Goal: Information Seeking & Learning: Learn about a topic

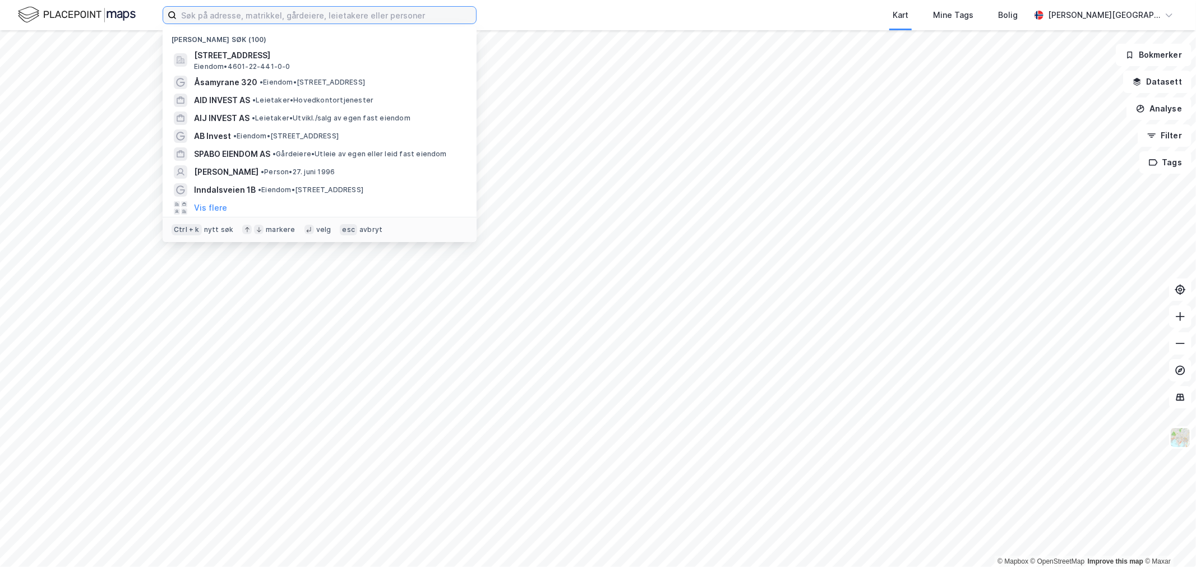
click at [329, 15] on input at bounding box center [326, 15] width 299 height 17
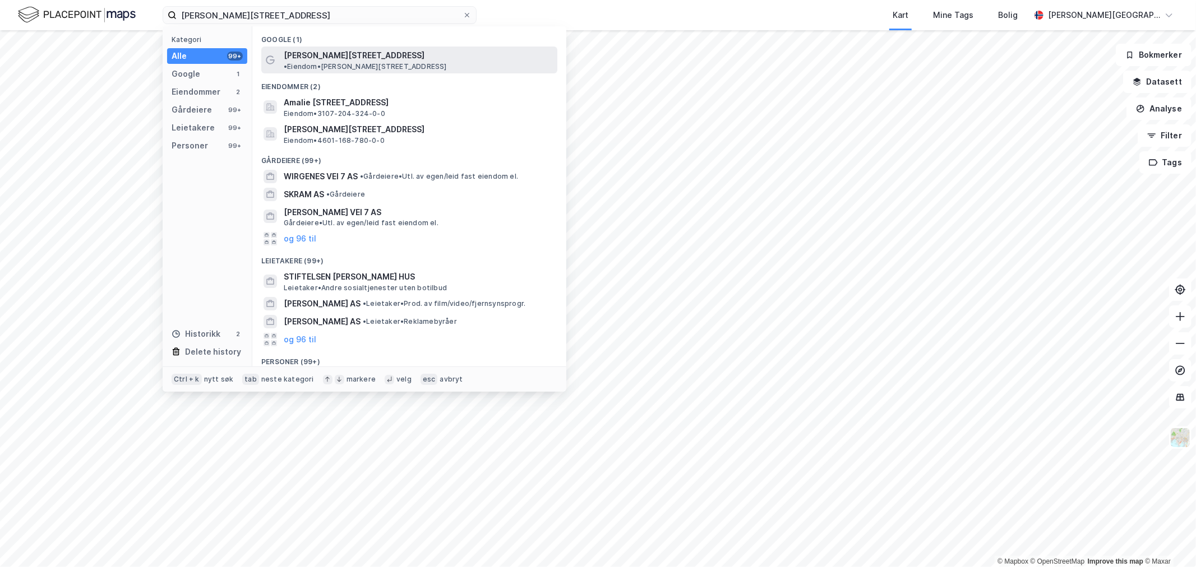
click at [360, 62] on div "[PERSON_NAME][STREET_ADDRESS] • Eiendom • [PERSON_NAME][STREET_ADDRESS]" at bounding box center [419, 60] width 271 height 22
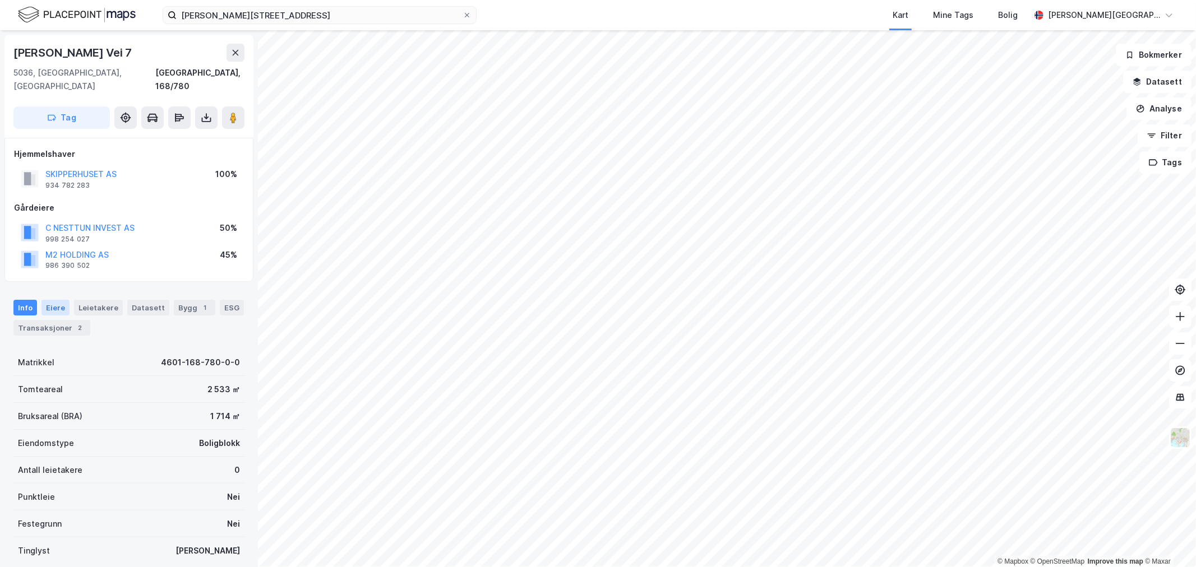
click at [60, 300] on div "Eiere" at bounding box center [55, 308] width 28 height 16
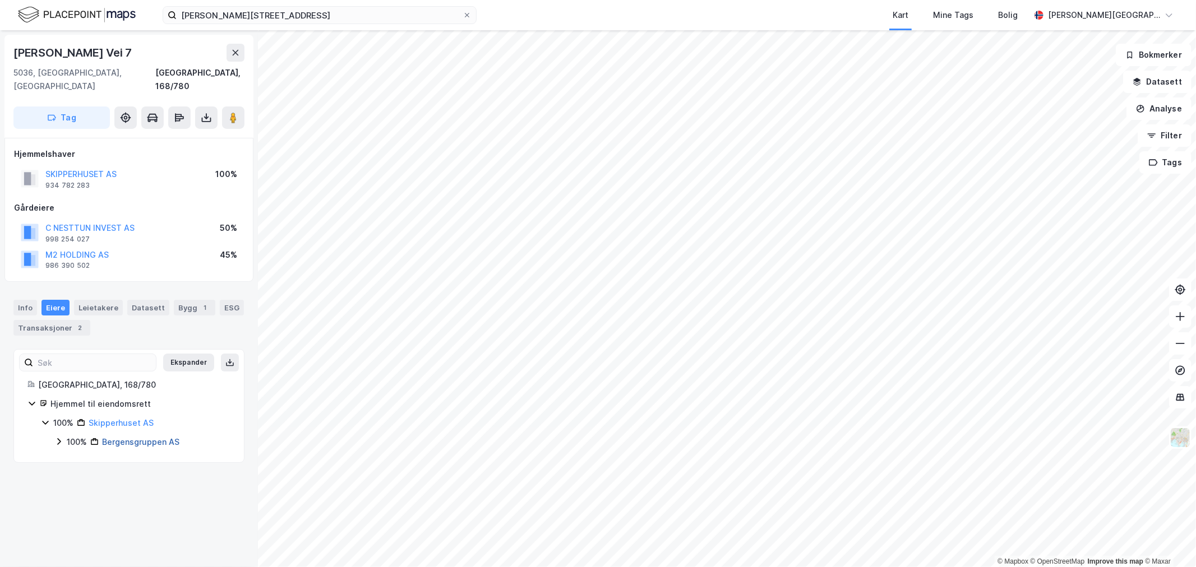
click at [152, 437] on link "Bergensgruppen AS" at bounding box center [140, 442] width 77 height 10
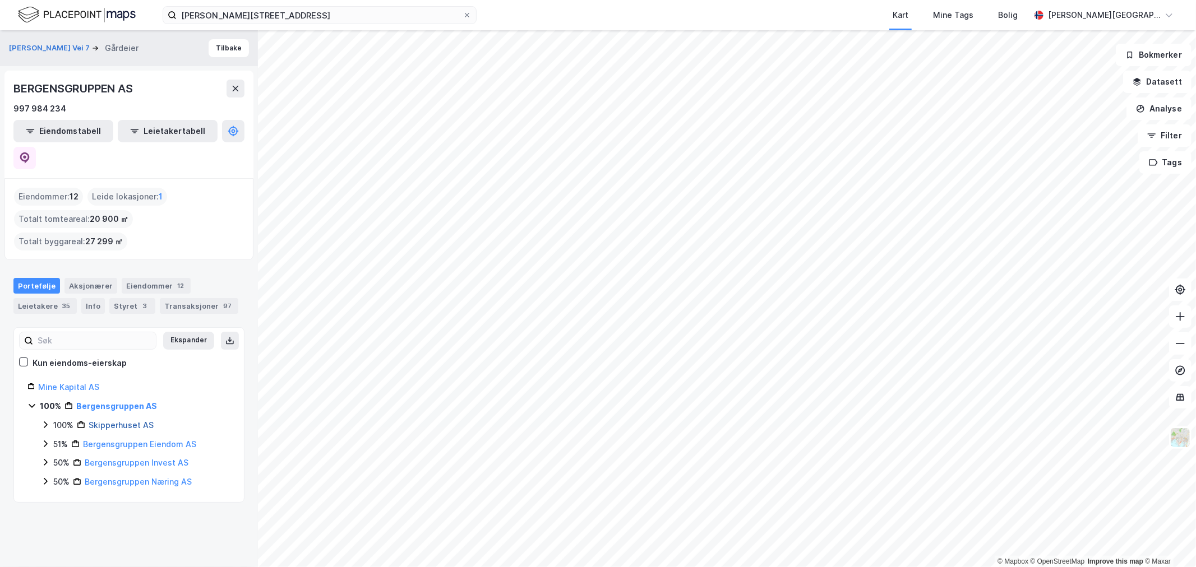
click at [124, 420] on link "Skipperhuset AS" at bounding box center [121, 425] width 65 height 10
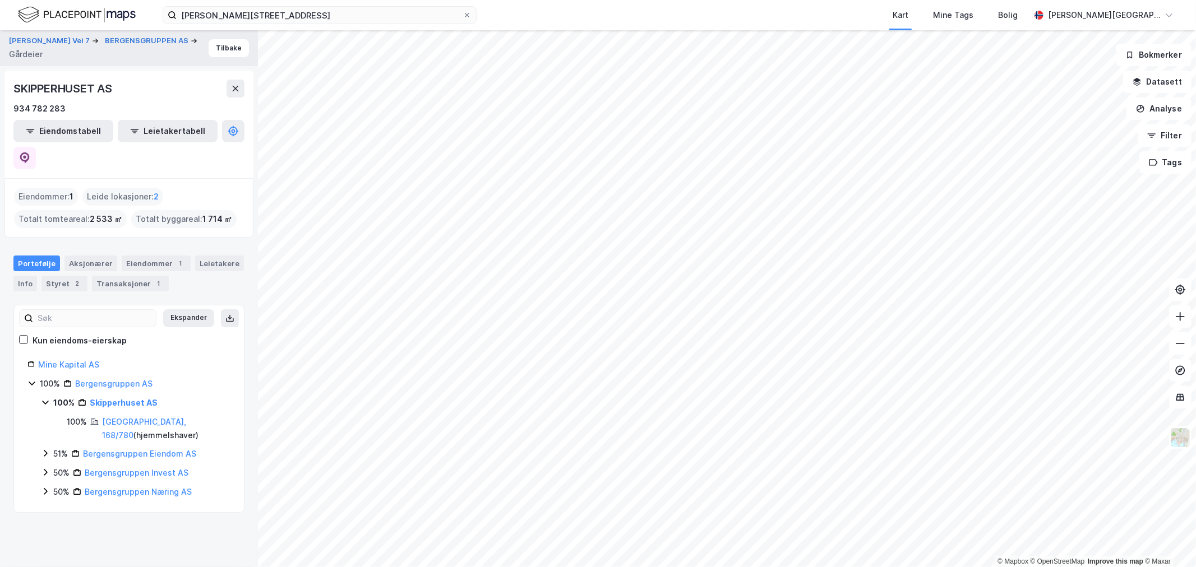
click at [31, 379] on icon at bounding box center [31, 383] width 9 height 9
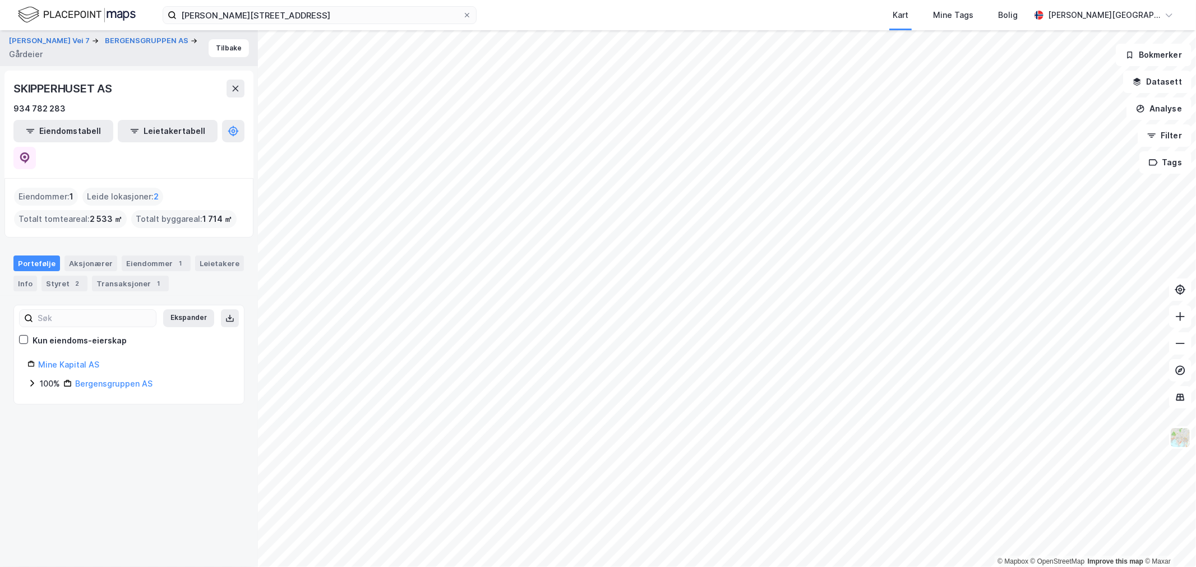
click at [31, 379] on icon at bounding box center [31, 383] width 9 height 9
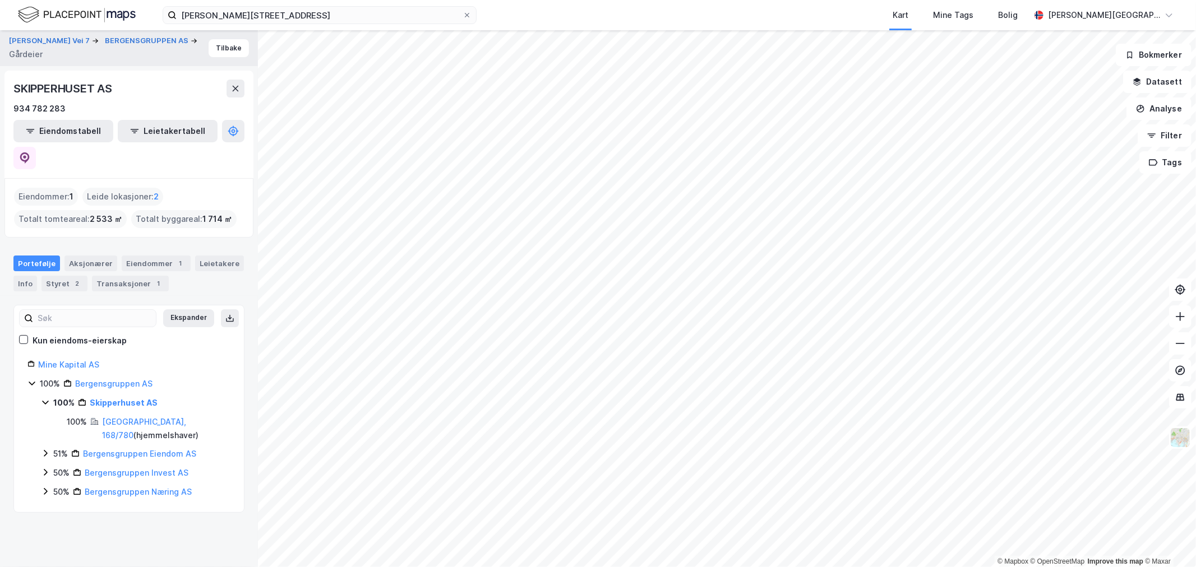
click at [49, 398] on icon at bounding box center [45, 402] width 9 height 9
click at [51, 404] on div "100% Skipperhuset AS 100% [GEOGRAPHIC_DATA], 168/780 ( hjemmelshaver )" at bounding box center [135, 419] width 189 height 46
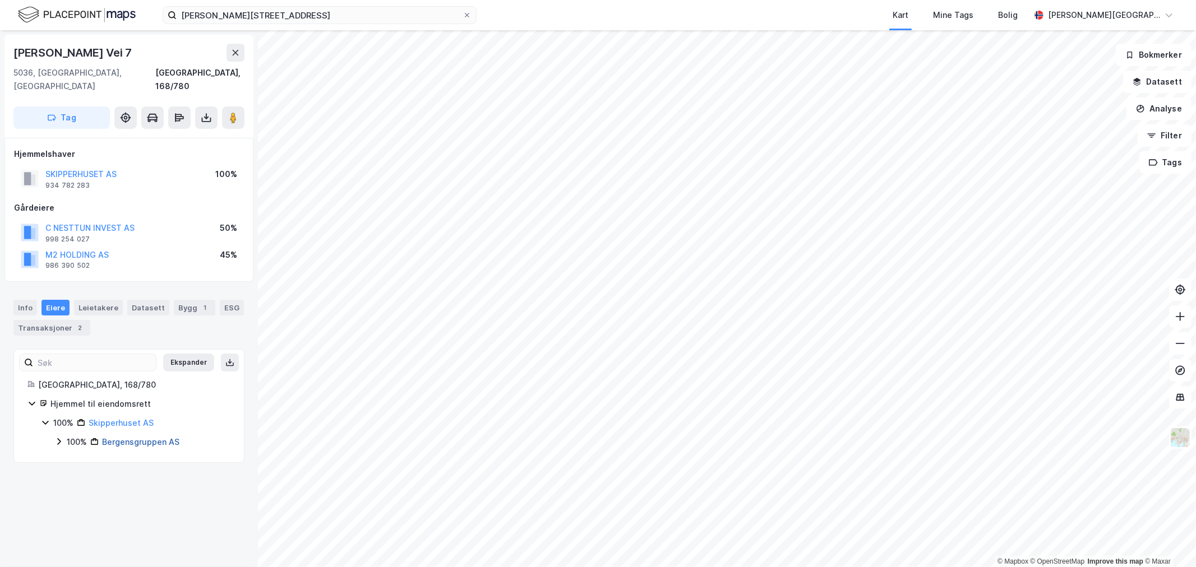
click at [138, 437] on link "Bergensgruppen AS" at bounding box center [140, 442] width 77 height 10
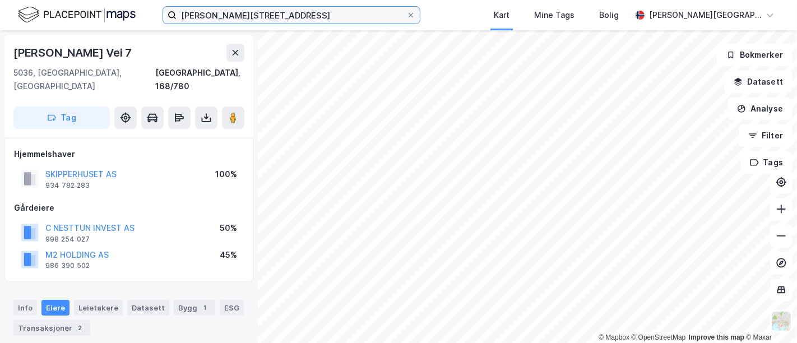
click at [247, 13] on input "[PERSON_NAME][STREET_ADDRESS]" at bounding box center [292, 15] width 230 height 17
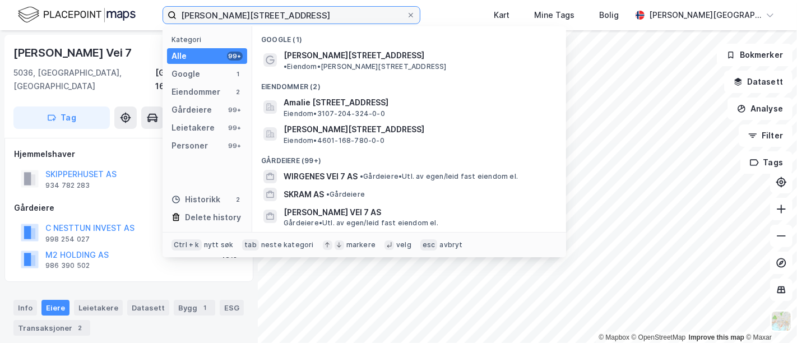
click at [247, 13] on input "[PERSON_NAME][STREET_ADDRESS]" at bounding box center [292, 15] width 230 height 17
paste input "[STREET_ADDRESS]"
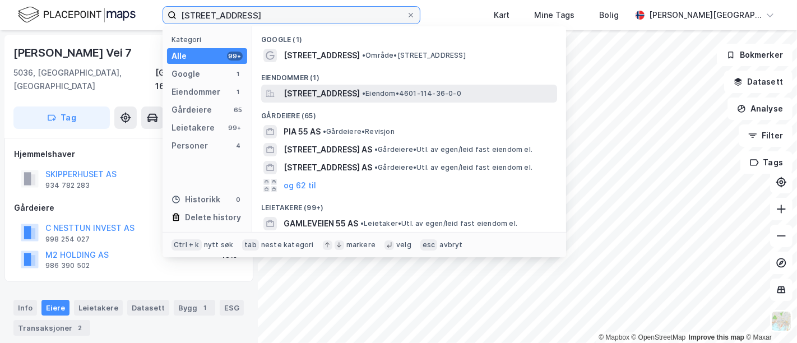
type input "[STREET_ADDRESS]"
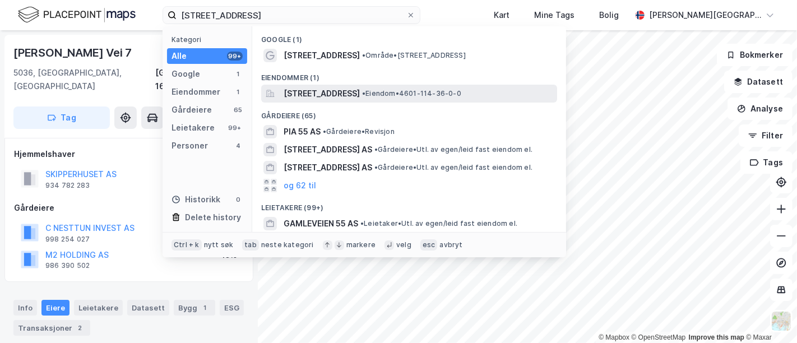
click at [324, 90] on span "[STREET_ADDRESS]" at bounding box center [322, 93] width 76 height 13
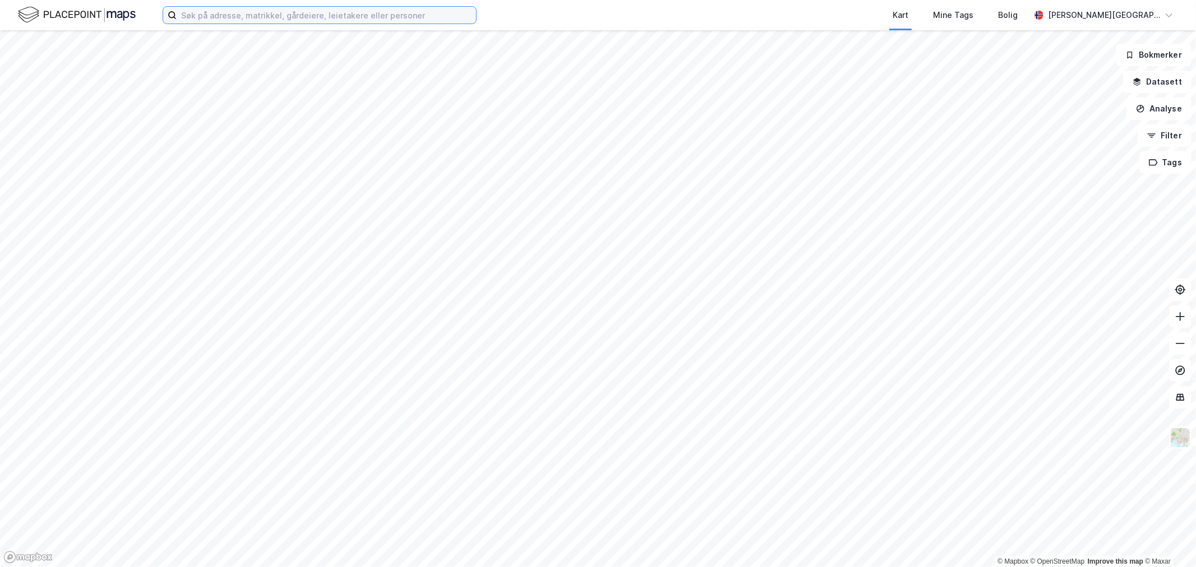
click at [244, 14] on input at bounding box center [326, 15] width 299 height 17
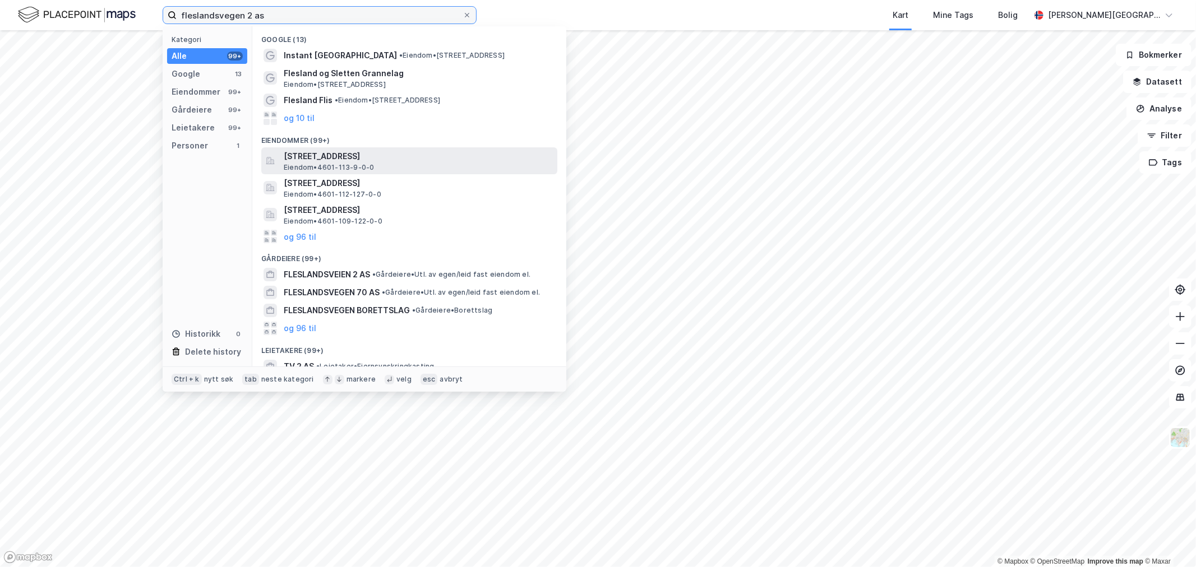
type input "fleslandsvegen 2 as"
click at [382, 154] on span "Fleslandsvegen 2, 5258, BLOMSTERDALEN, BERGEN" at bounding box center [418, 156] width 269 height 13
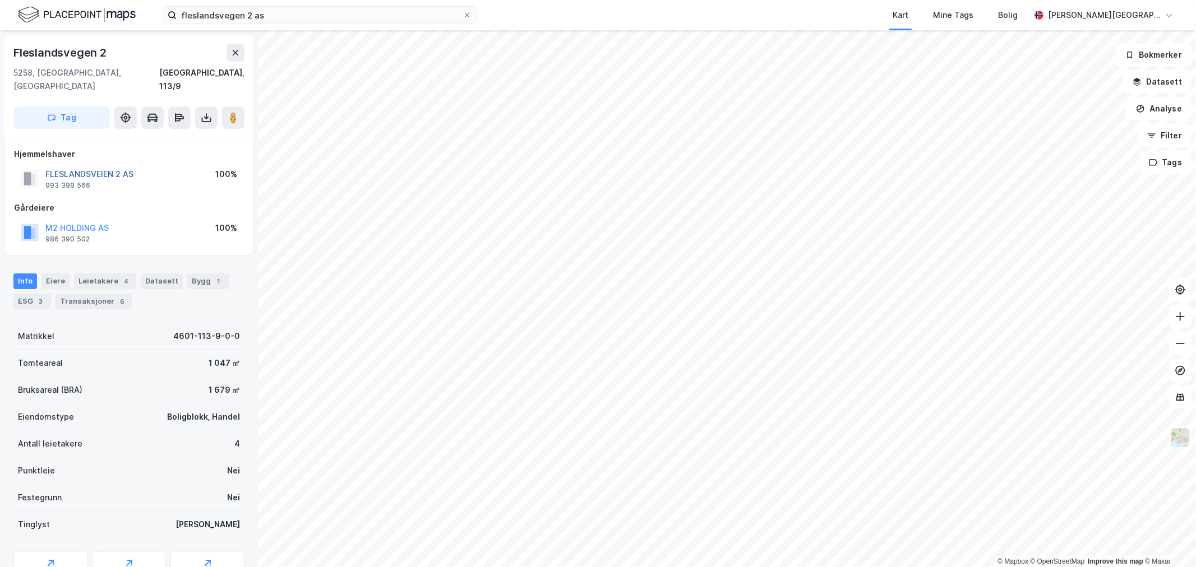
click at [0, 0] on button "FLESLANDSVEIEN 2 AS" at bounding box center [0, 0] width 0 height 0
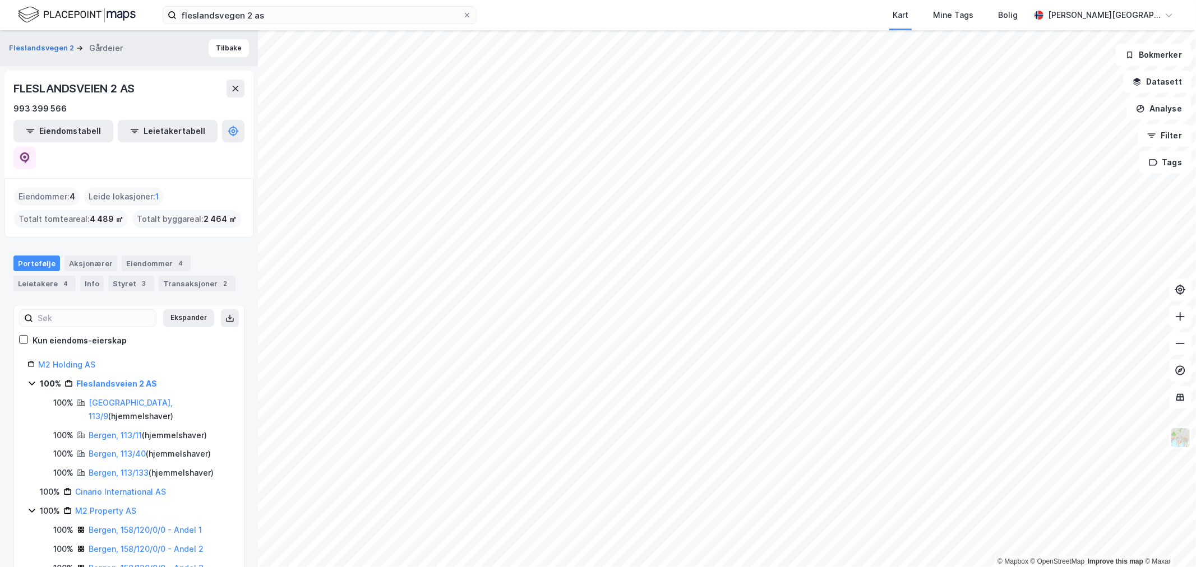
click at [74, 86] on div "FLESLANDSVEIEN 2 AS" at bounding box center [74, 89] width 123 height 18
click at [97, 379] on link "Fleslandsveien 2 AS" at bounding box center [116, 384] width 81 height 10
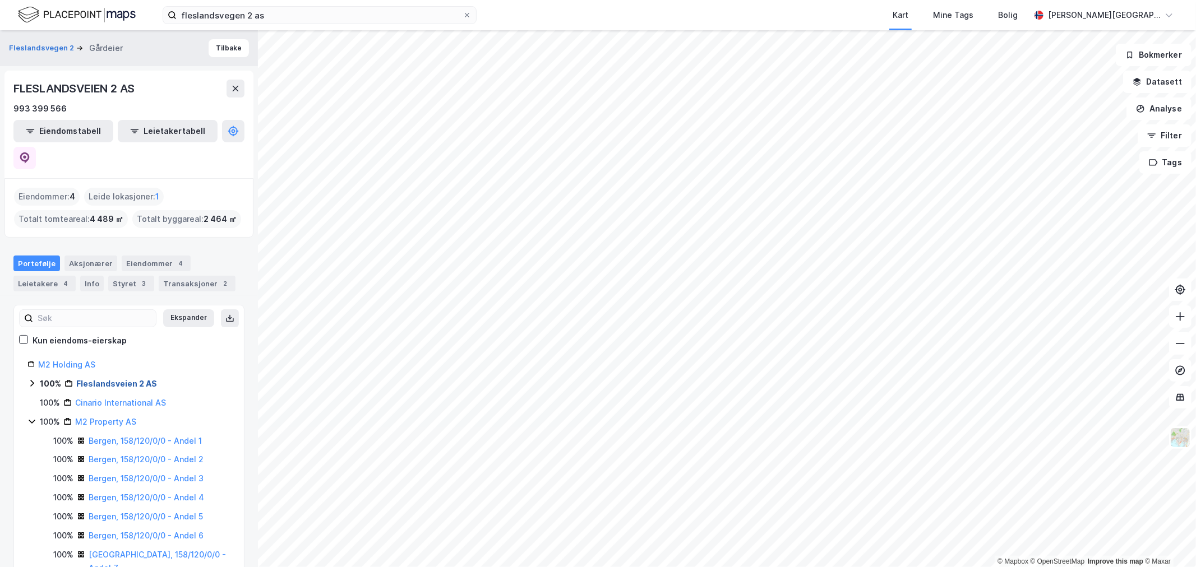
click at [97, 379] on link "Fleslandsveien 2 AS" at bounding box center [116, 384] width 81 height 10
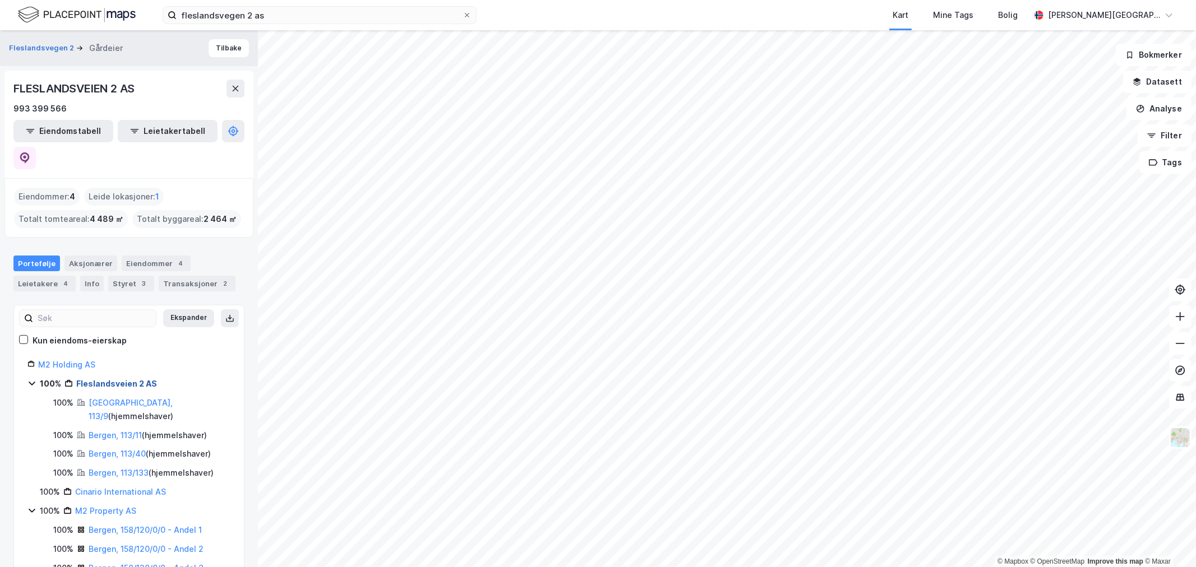
click at [97, 379] on link "Fleslandsveien 2 AS" at bounding box center [116, 384] width 81 height 10
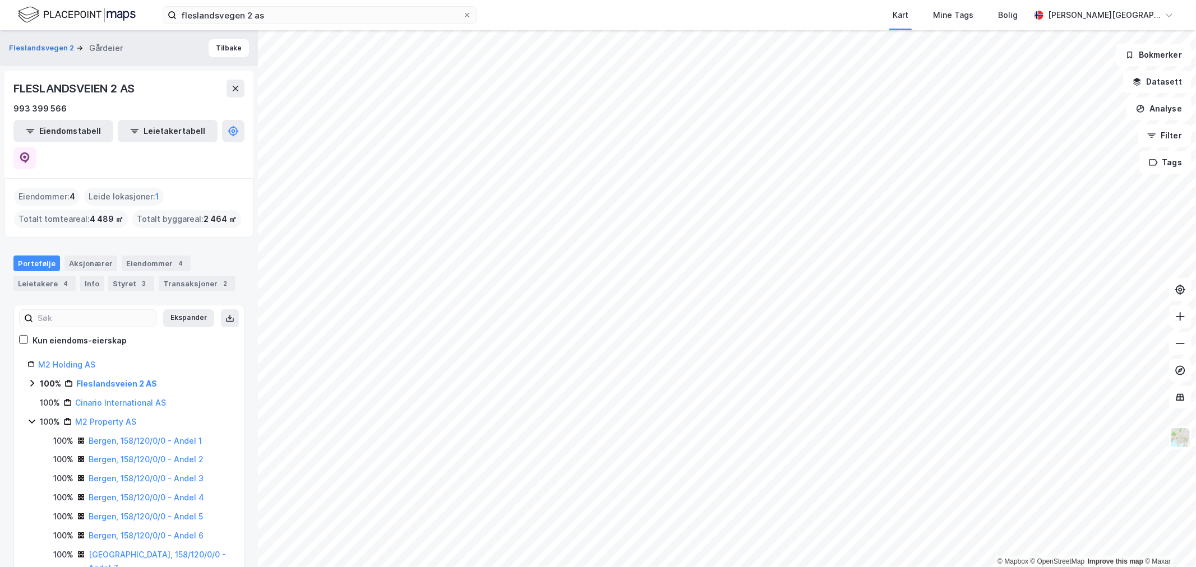
click at [88, 242] on div "Portefølje Aksjonærer Eiendommer 4 Leietakere 4 Info Styret 3 Transaksjoner 2" at bounding box center [129, 269] width 258 height 54
click at [90, 256] on div "Aksjonærer" at bounding box center [90, 264] width 53 height 16
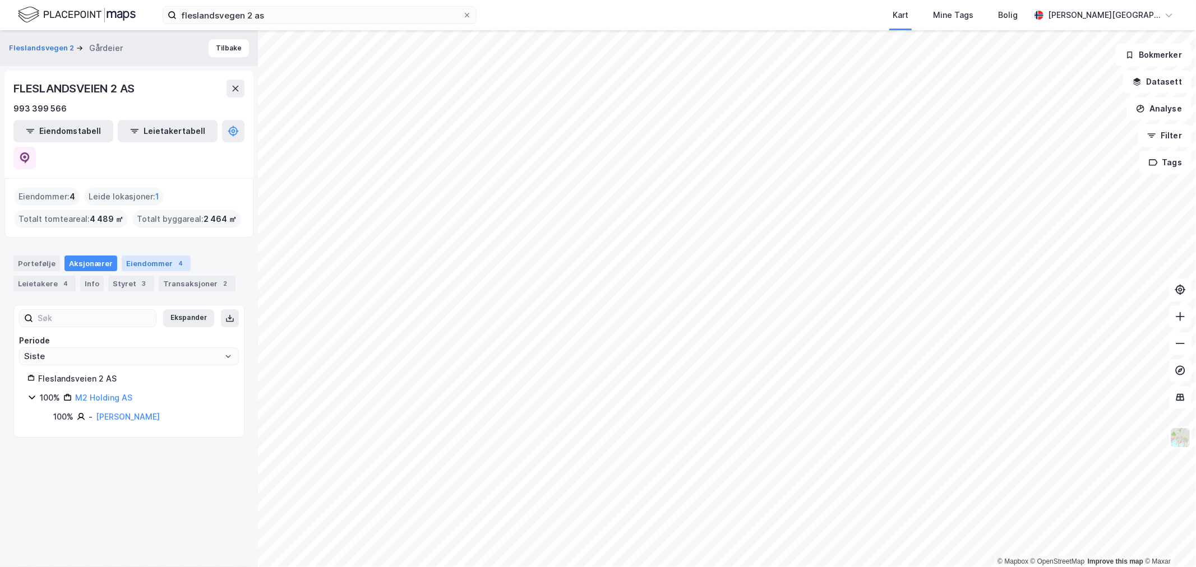
click at [137, 256] on div "Eiendommer 4" at bounding box center [156, 264] width 69 height 16
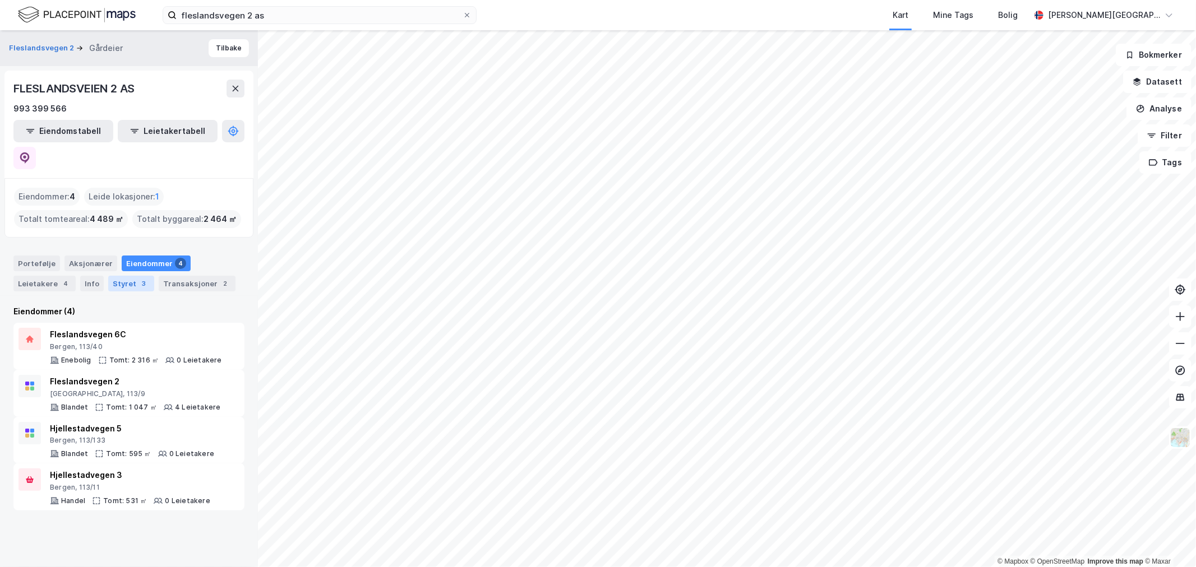
click at [114, 276] on div "Styret 3" at bounding box center [131, 284] width 46 height 16
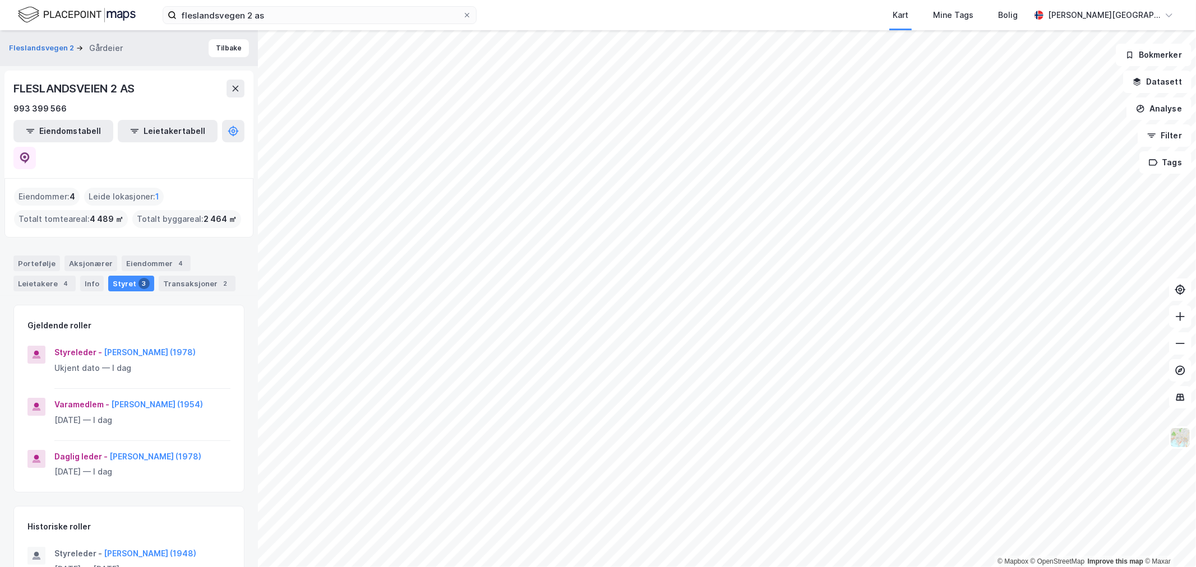
click at [38, 188] on div "Eiendommer : 4" at bounding box center [47, 197] width 66 height 18
click at [49, 256] on div "Portefølje" at bounding box center [36, 264] width 47 height 16
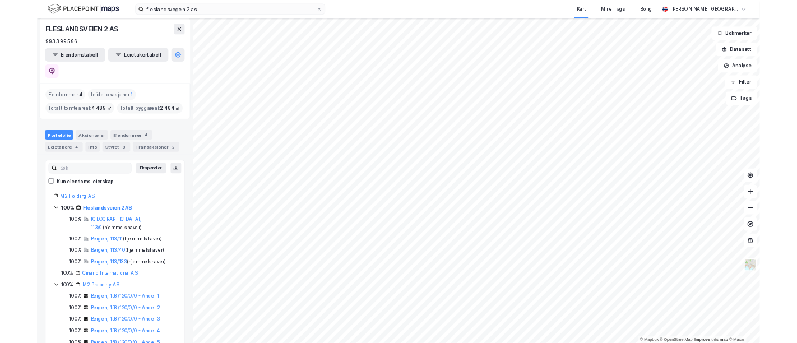
scroll to position [62, 0]
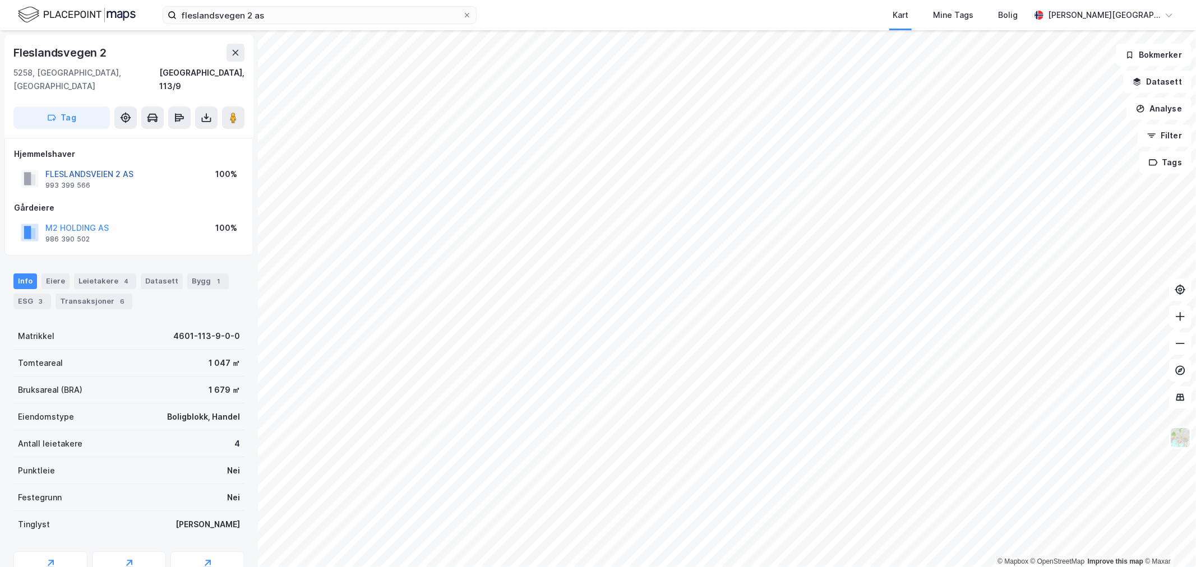
click at [0, 0] on button "FLESLANDSVEIEN 2 AS" at bounding box center [0, 0] width 0 height 0
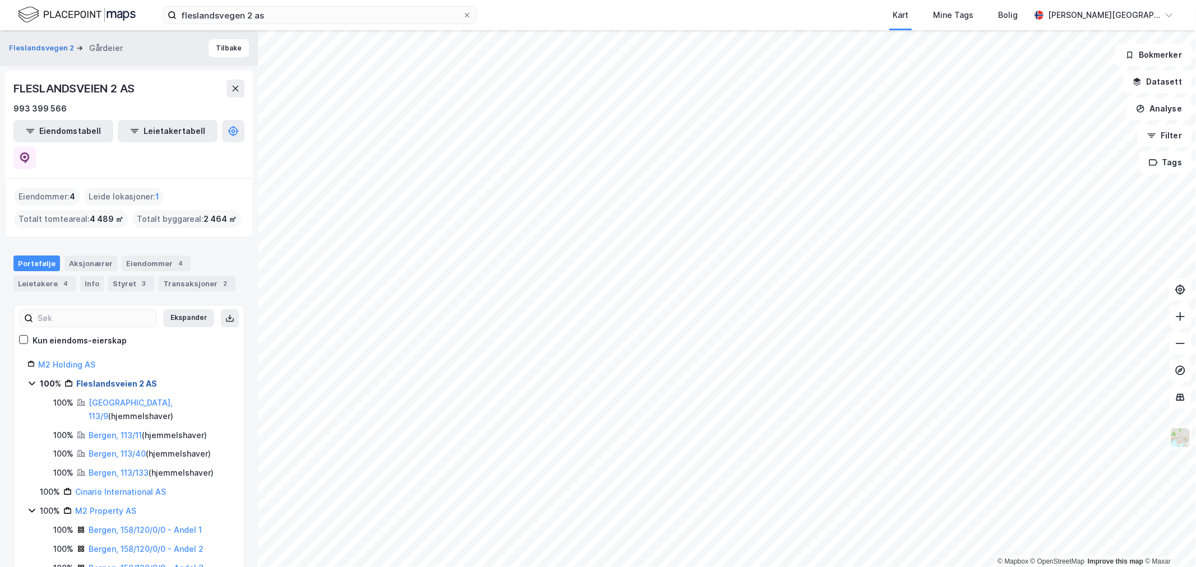
click at [127, 379] on link "Fleslandsveien 2 AS" at bounding box center [116, 384] width 81 height 10
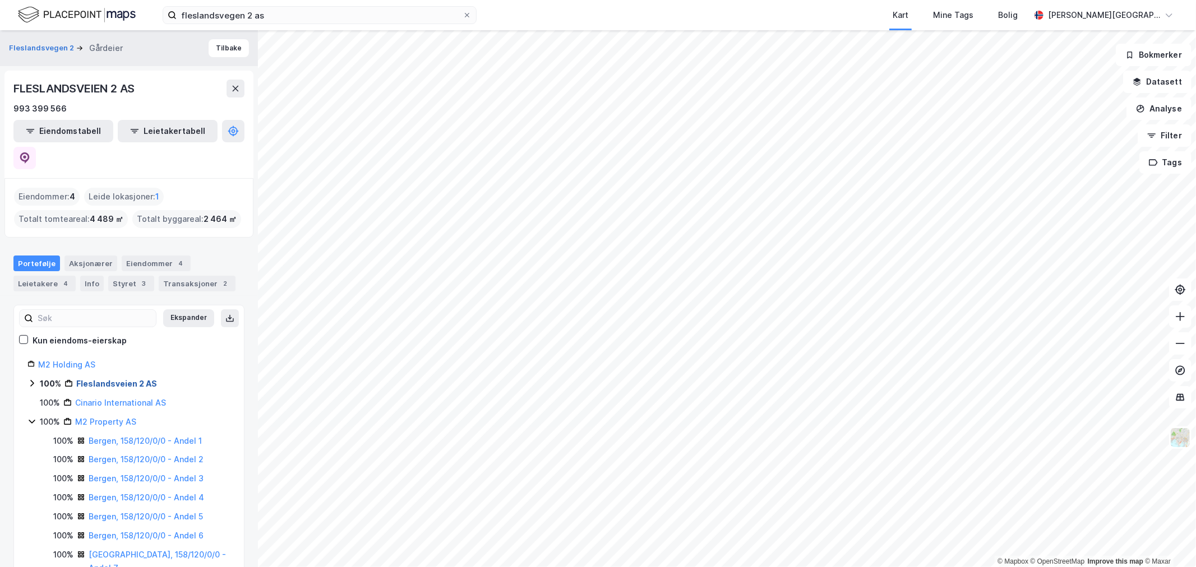
click at [120, 379] on link "Fleslandsveien 2 AS" at bounding box center [116, 384] width 81 height 10
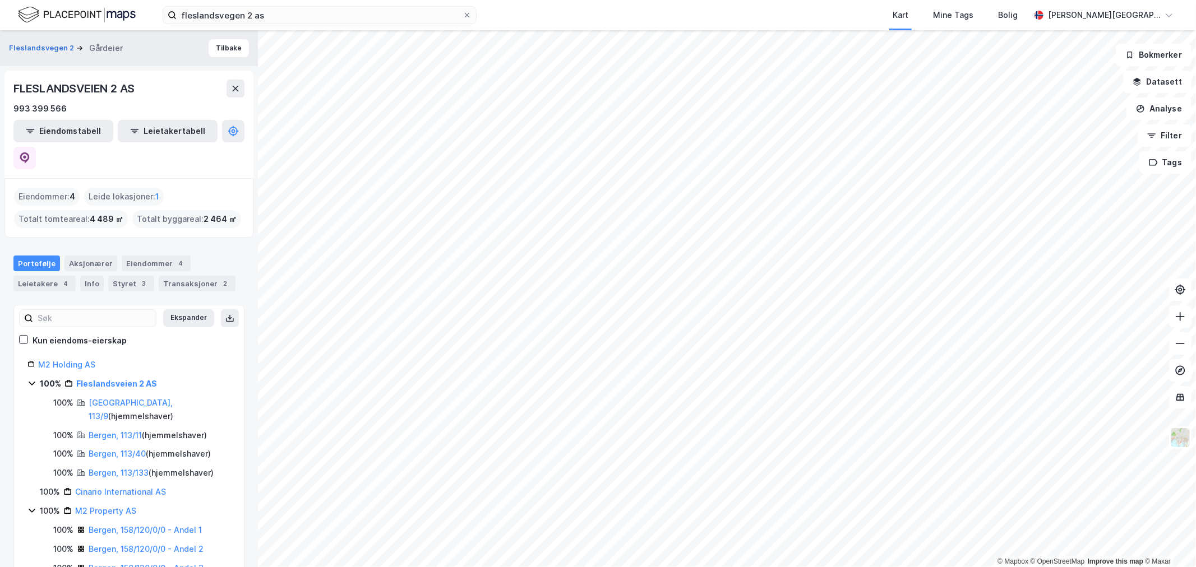
click at [54, 188] on div "Eiendommer : 4" at bounding box center [47, 197] width 66 height 18
click at [141, 256] on div "Eiendommer 4" at bounding box center [156, 264] width 69 height 16
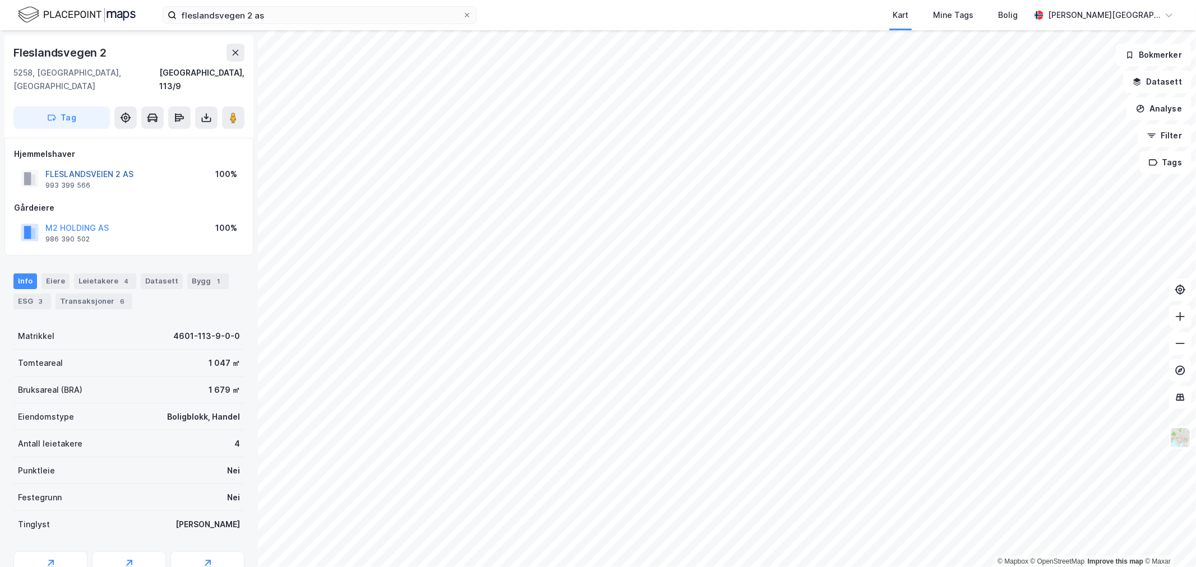
click at [0, 0] on button "FLESLANDSVEIEN 2 AS" at bounding box center [0, 0] width 0 height 0
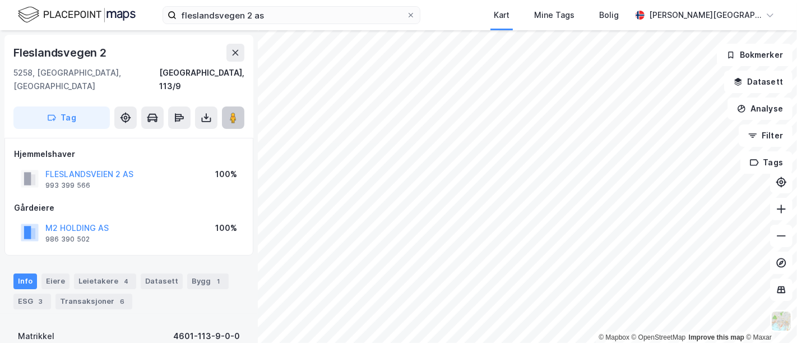
click at [234, 112] on image at bounding box center [233, 117] width 7 height 11
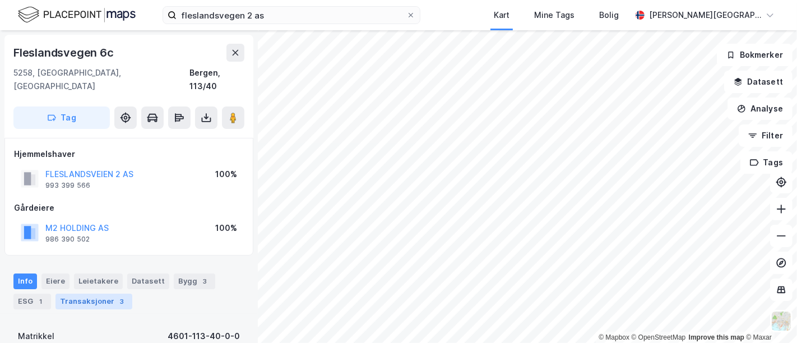
click at [96, 294] on div "Transaksjoner 3" at bounding box center [93, 302] width 77 height 16
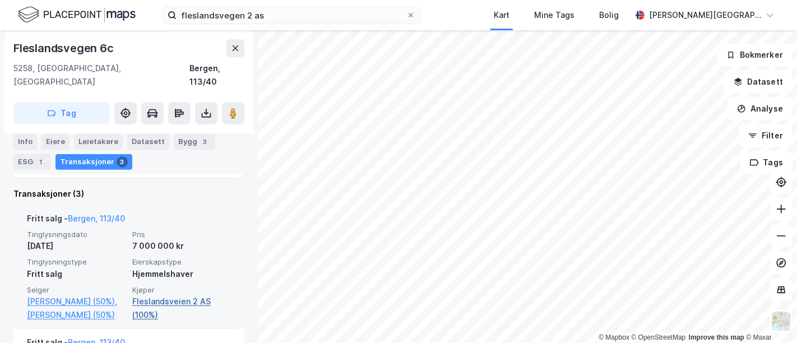
scroll to position [299, 0]
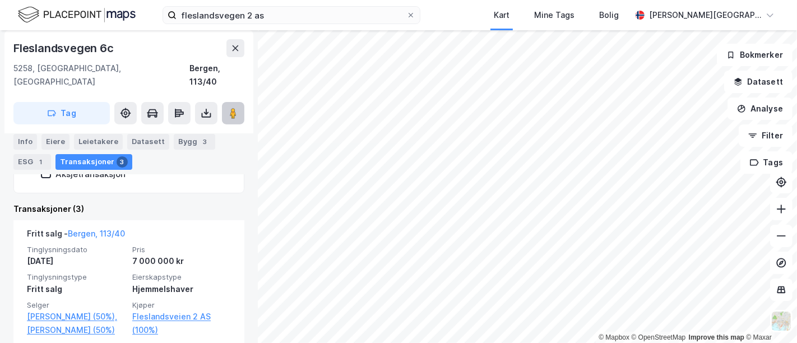
click at [239, 102] on button at bounding box center [233, 113] width 22 height 22
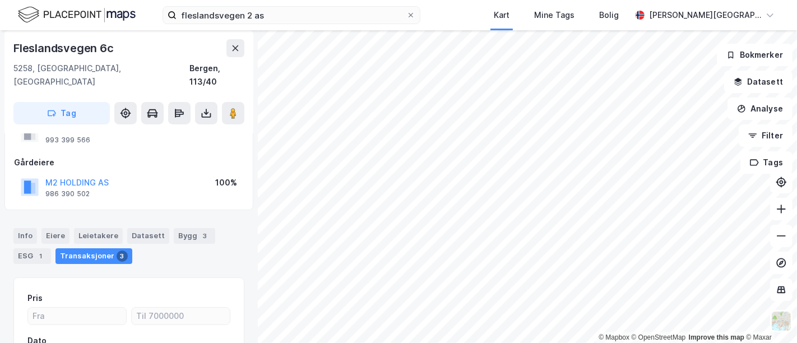
scroll to position [0, 0]
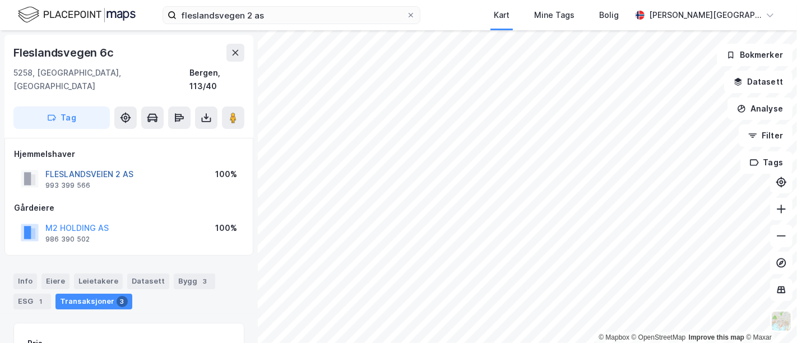
click at [0, 0] on button "FLESLANDSVEIEN 2 AS" at bounding box center [0, 0] width 0 height 0
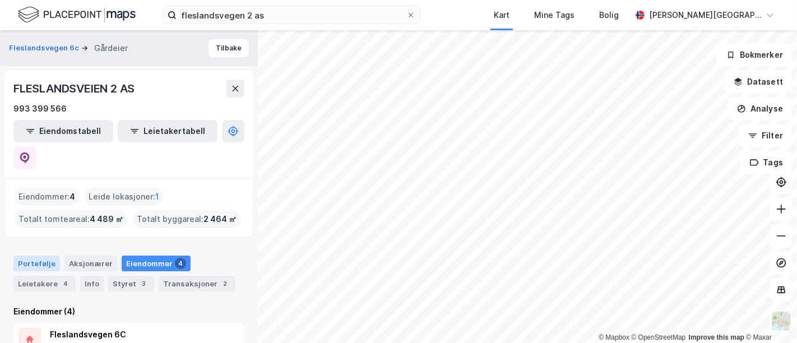
click at [45, 256] on div "Portefølje" at bounding box center [36, 264] width 47 height 16
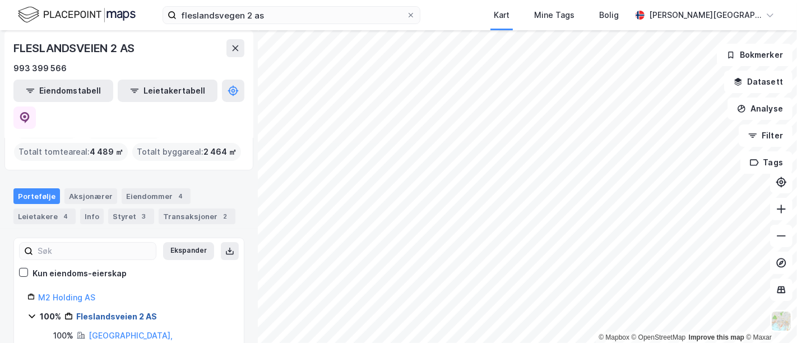
scroll to position [124, 0]
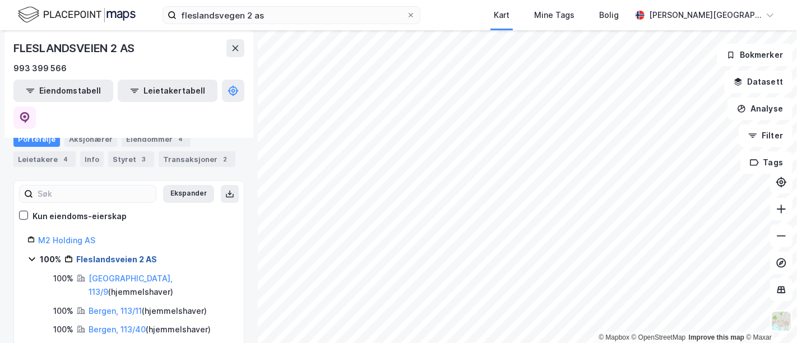
click at [117, 254] on link "Fleslandsveien 2 AS" at bounding box center [116, 259] width 81 height 10
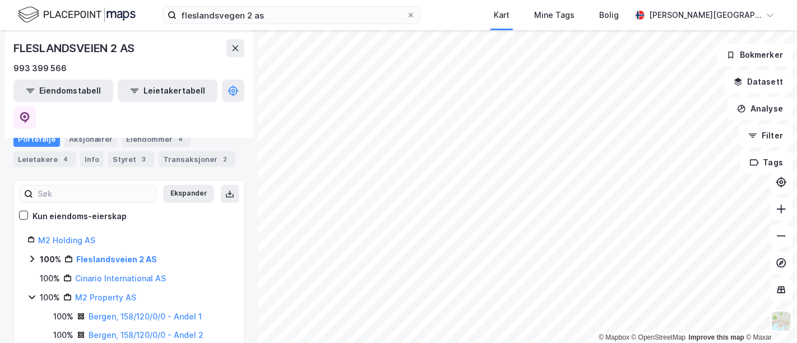
click at [36, 253] on div "100% Fleslandsveien 2 AS" at bounding box center [128, 259] width 203 height 13
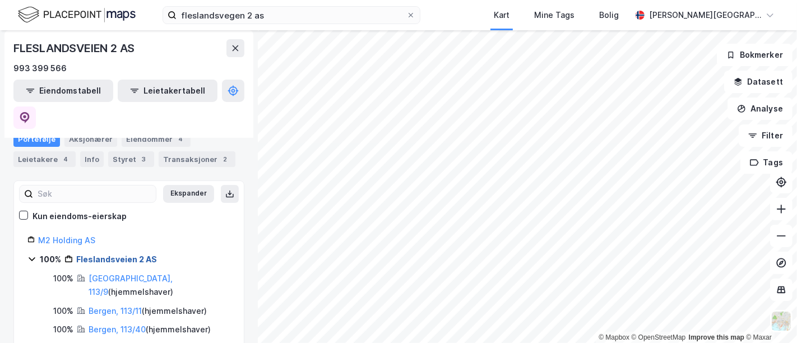
click at [115, 254] on link "Fleslandsveien 2 AS" at bounding box center [116, 259] width 81 height 10
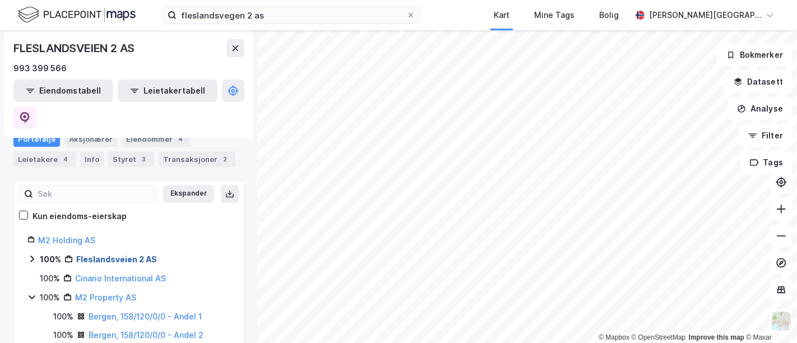
click at [115, 254] on link "Fleslandsveien 2 AS" at bounding box center [116, 259] width 81 height 10
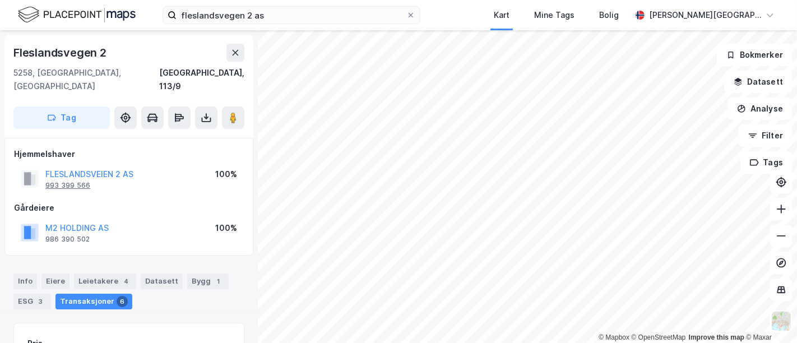
scroll to position [4, 0]
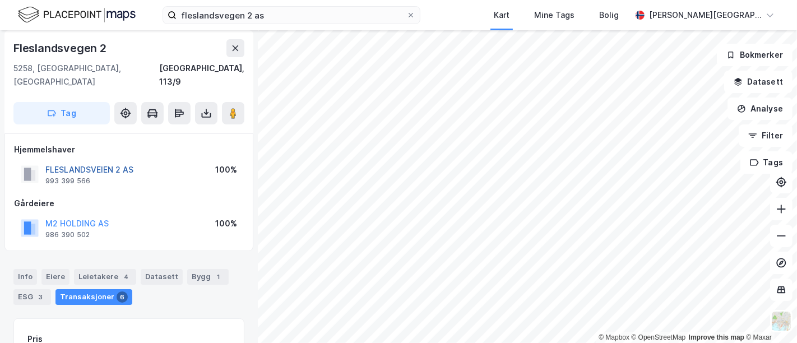
click at [0, 0] on button "FLESLANDSVEIEN 2 AS" at bounding box center [0, 0] width 0 height 0
